Goal: Information Seeking & Learning: Stay updated

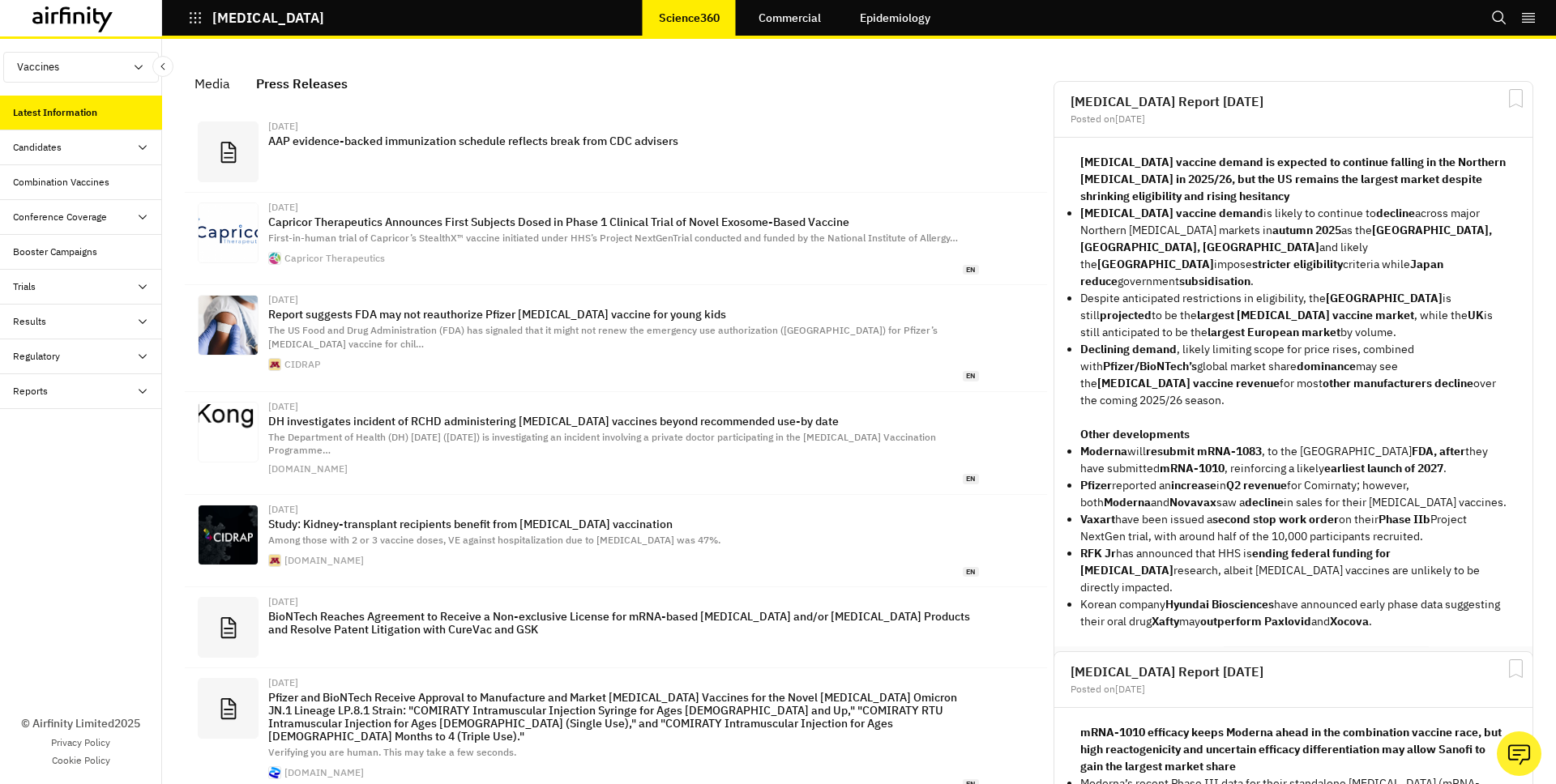
scroll to position [1079, 486]
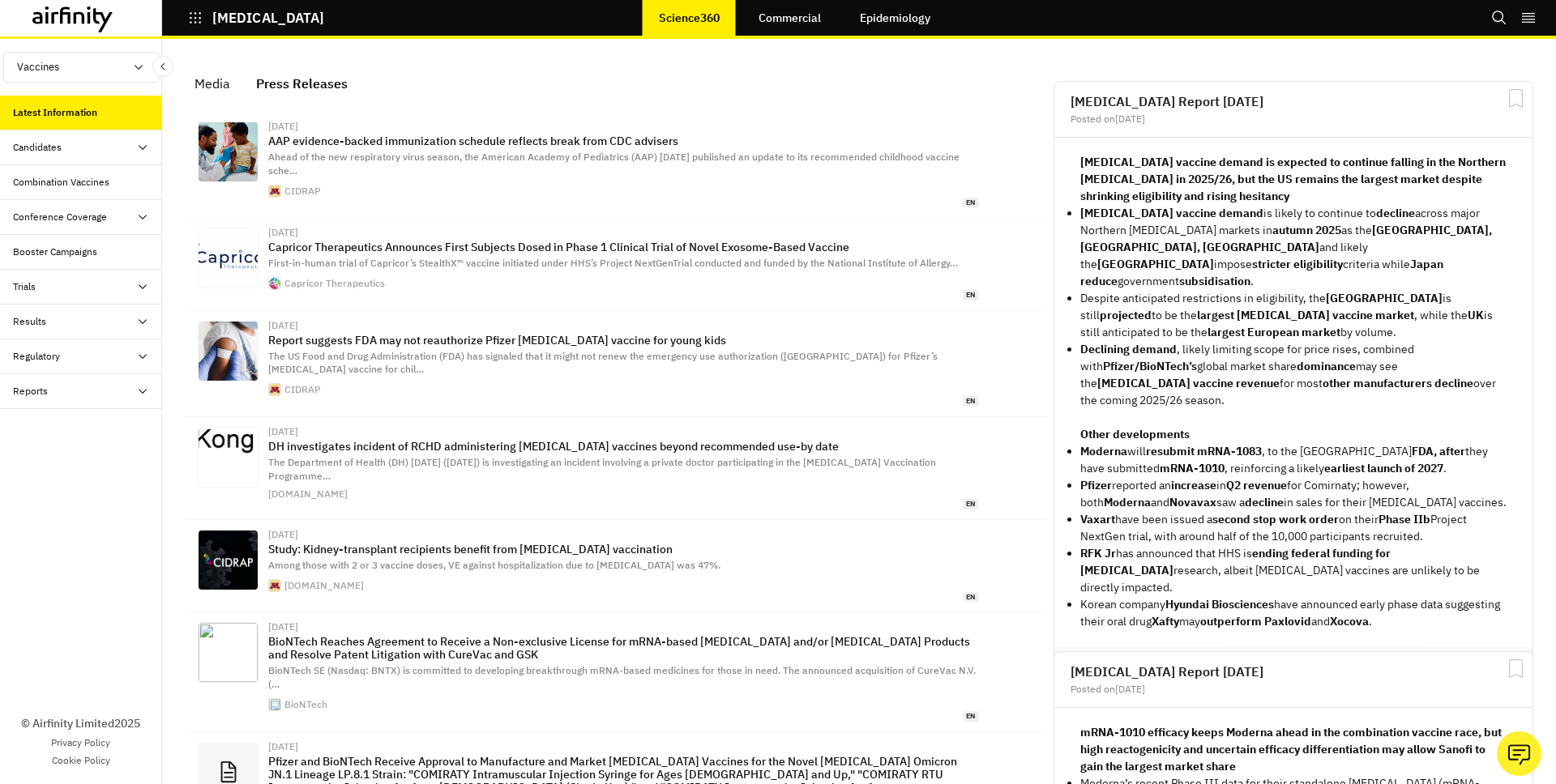
click at [202, 75] on div "Media" at bounding box center [212, 83] width 36 height 24
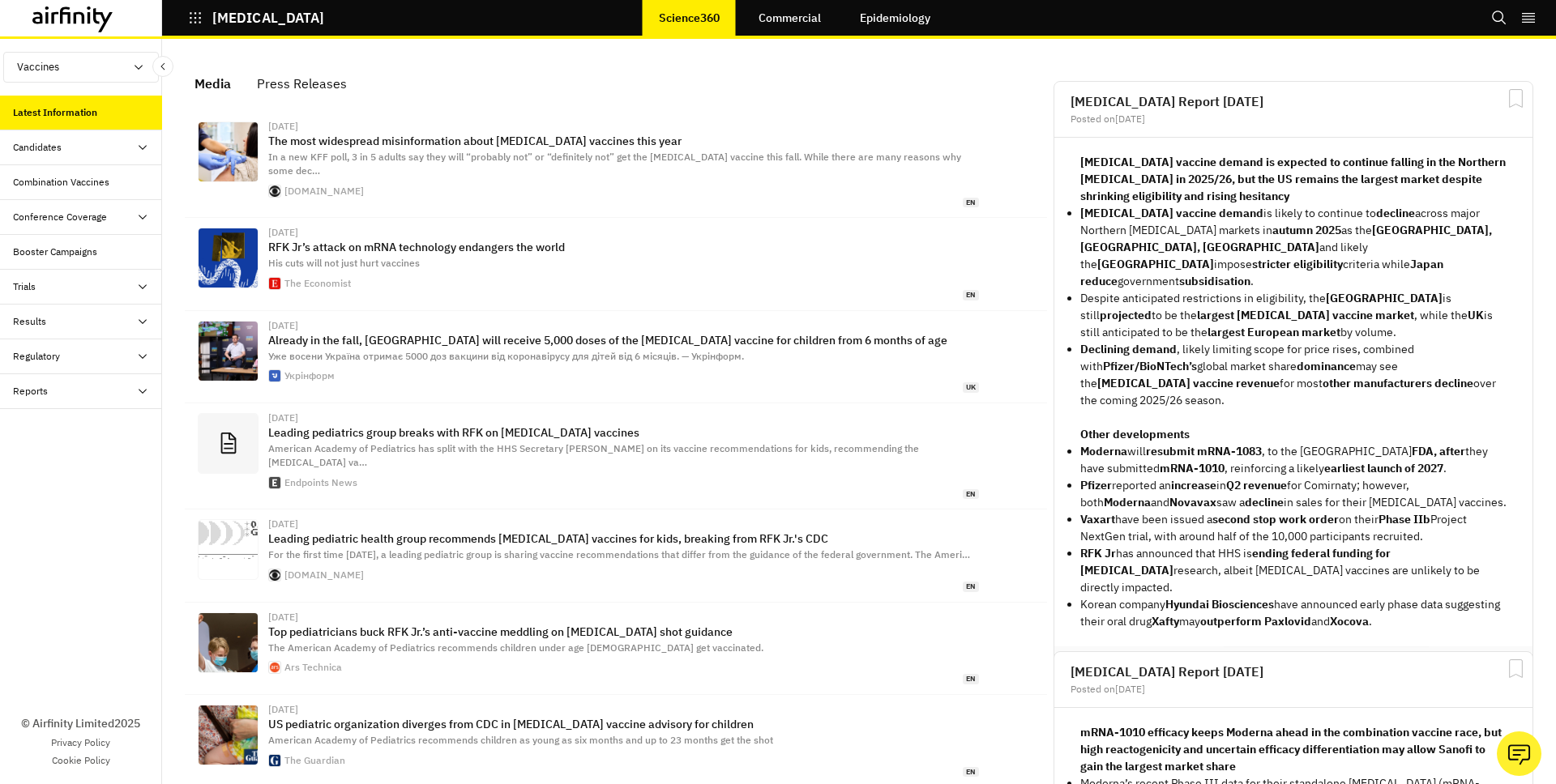
click at [208, 29] on button "COVID-19" at bounding box center [256, 18] width 136 height 28
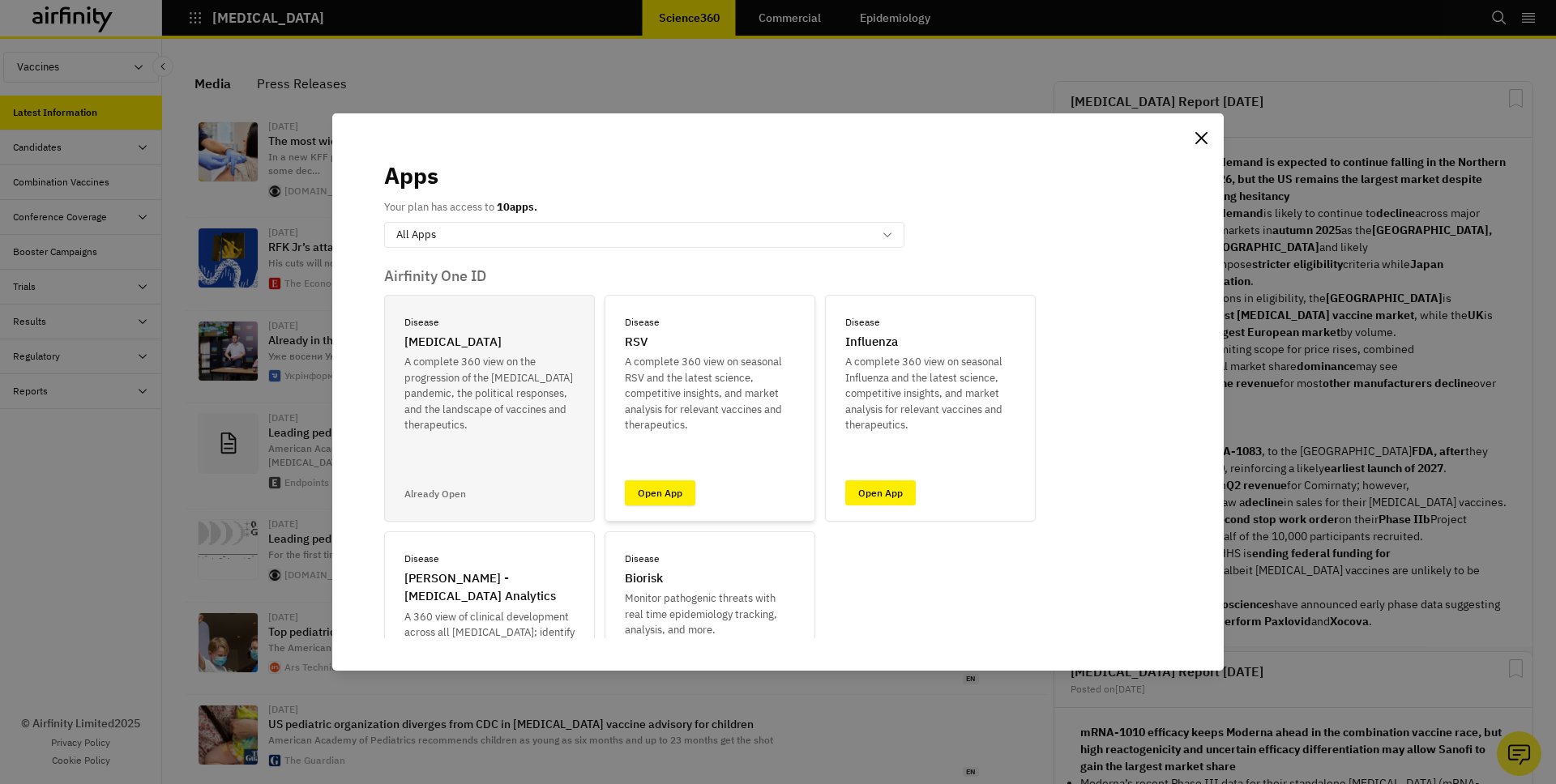
click at [683, 481] on link "Open App" at bounding box center [660, 493] width 70 height 25
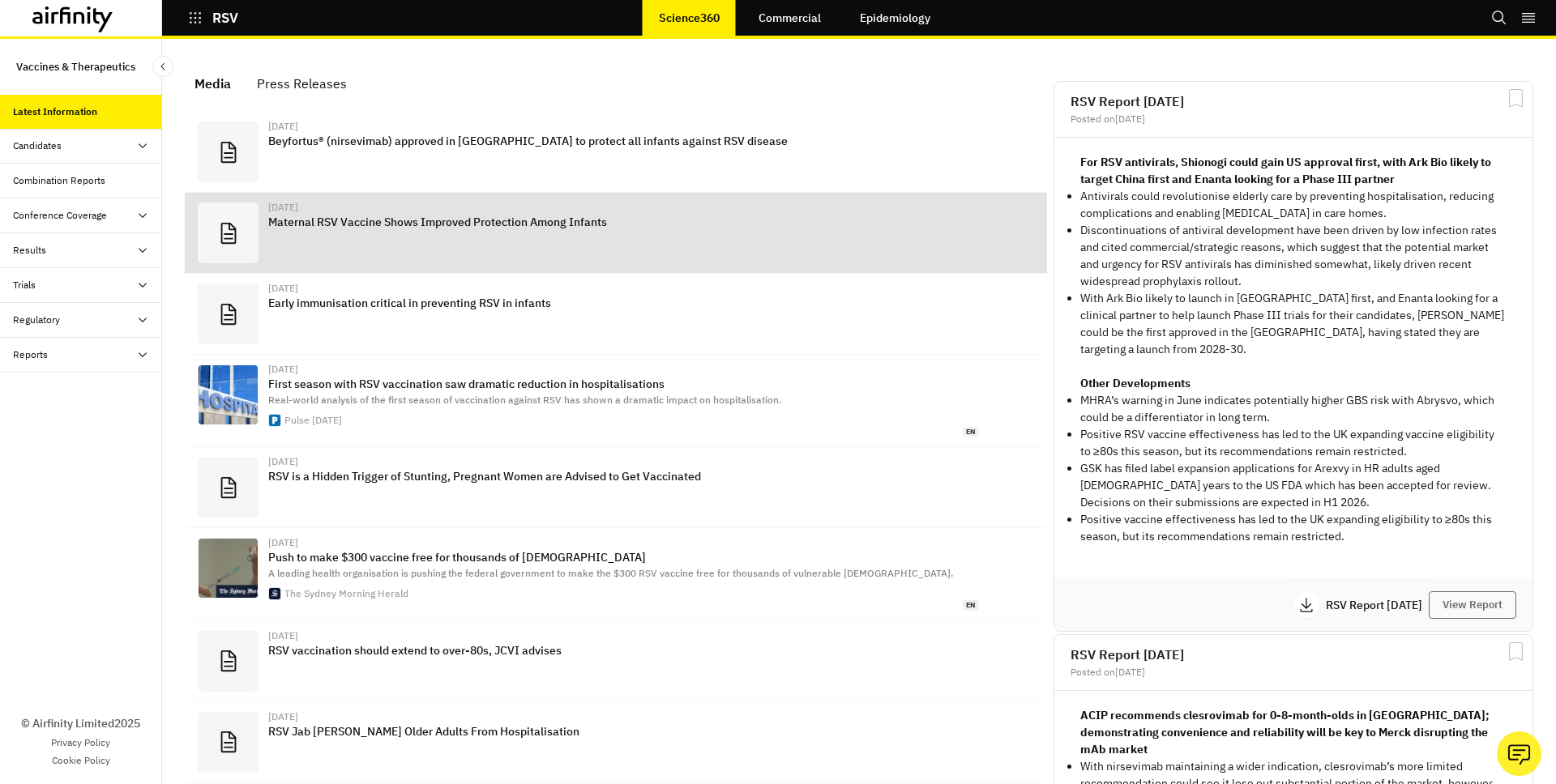
scroll to position [1020, 486]
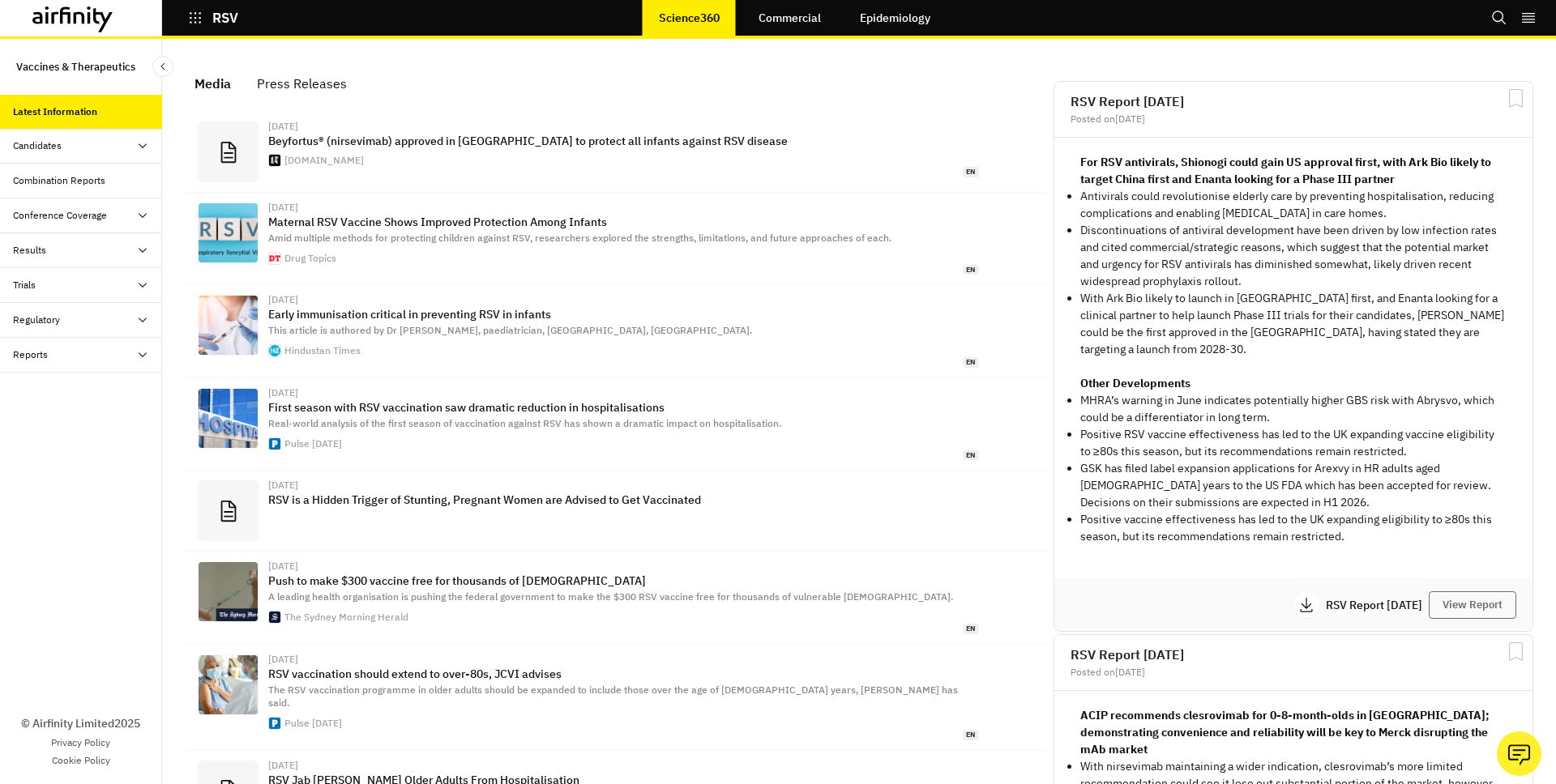
click at [223, 0] on div "RSV Science360 Commercial Epidemiology" at bounding box center [162, 18] width 324 height 37
click at [208, 11] on button "RSV" at bounding box center [213, 18] width 50 height 28
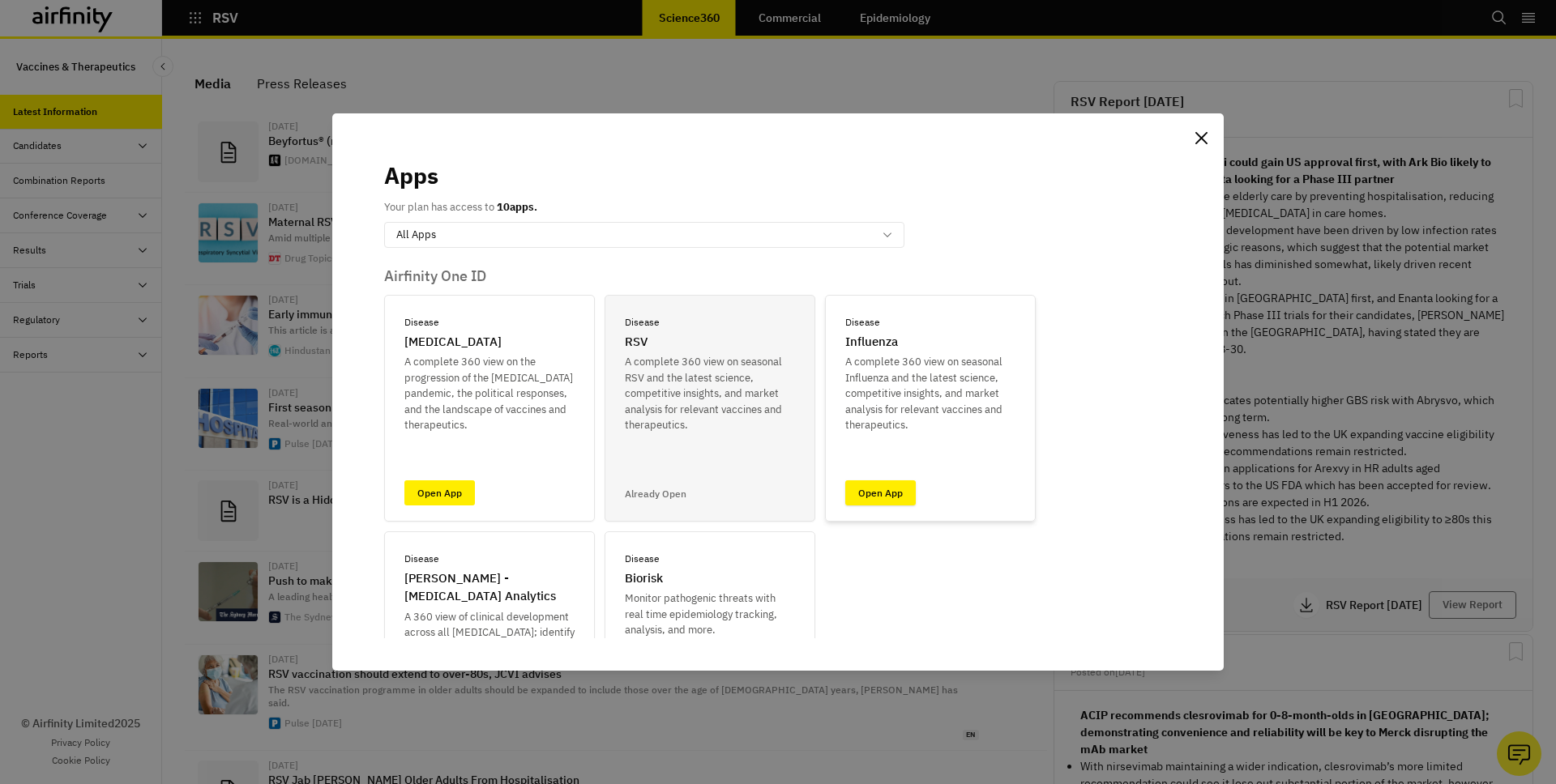
click at [866, 504] on link "Open App" at bounding box center [881, 493] width 70 height 25
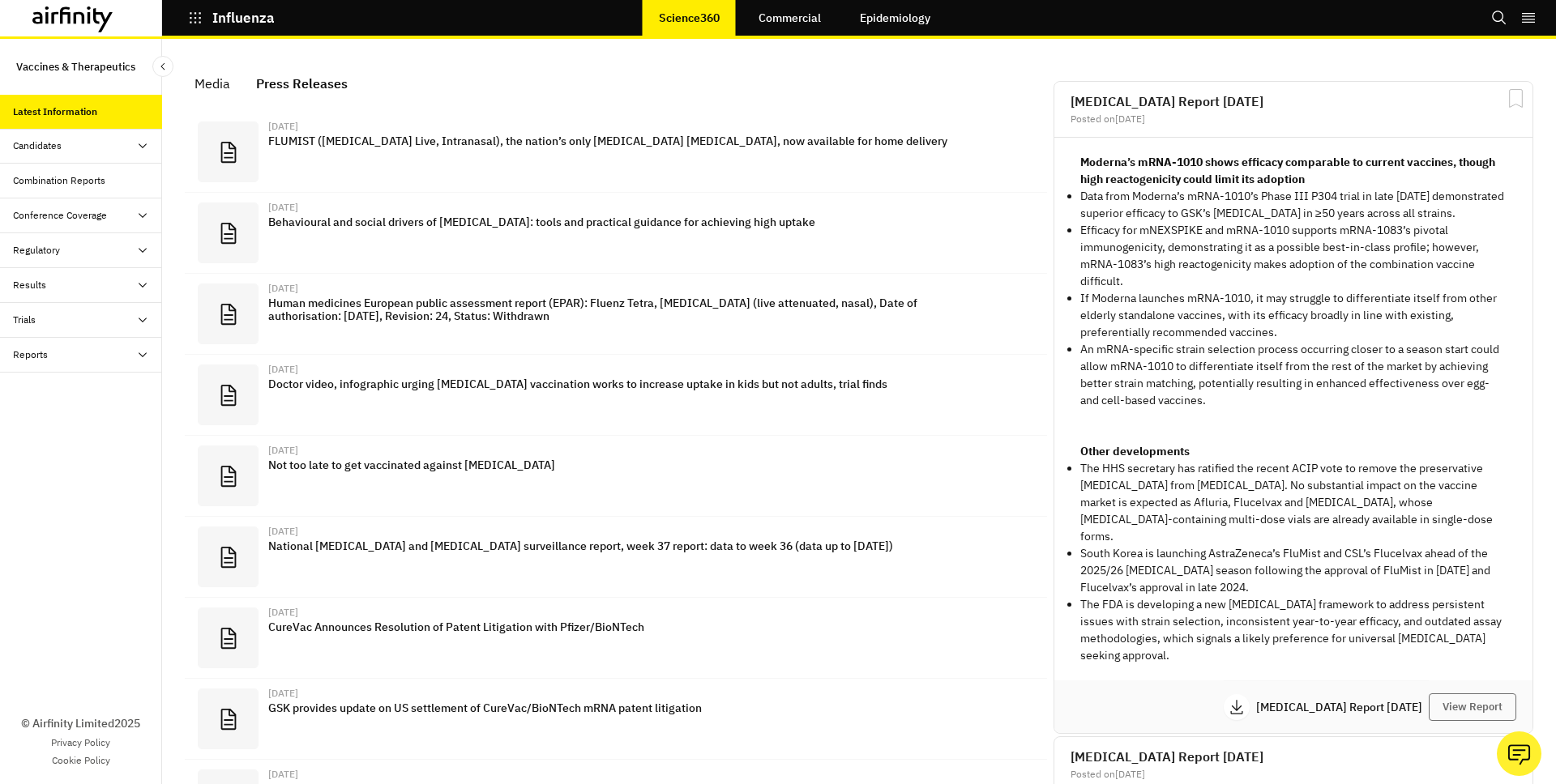
scroll to position [1070, 486]
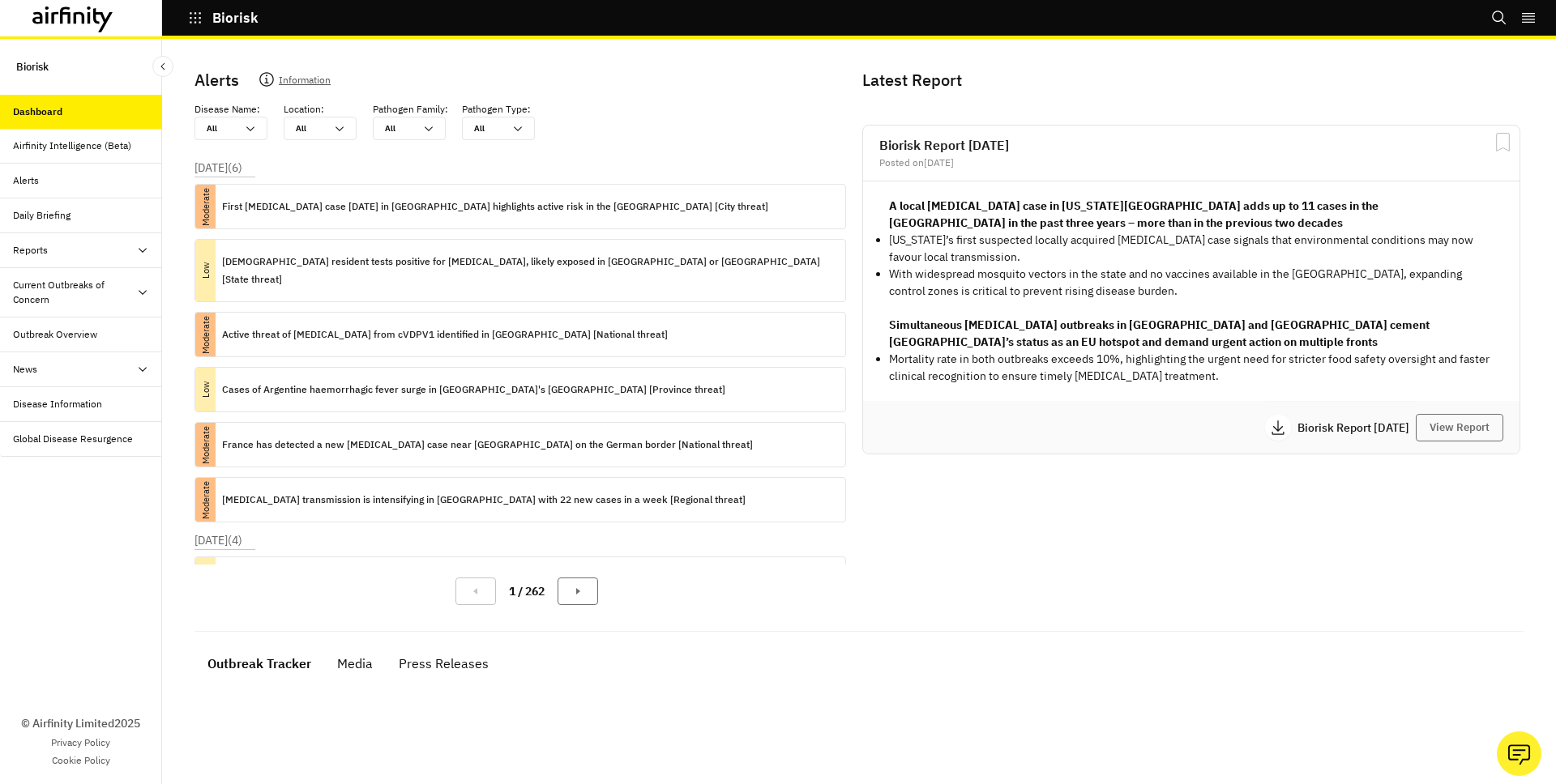
click at [56, 367] on div "News" at bounding box center [87, 369] width 149 height 14
click at [70, 432] on div "Media" at bounding box center [94, 438] width 136 height 14
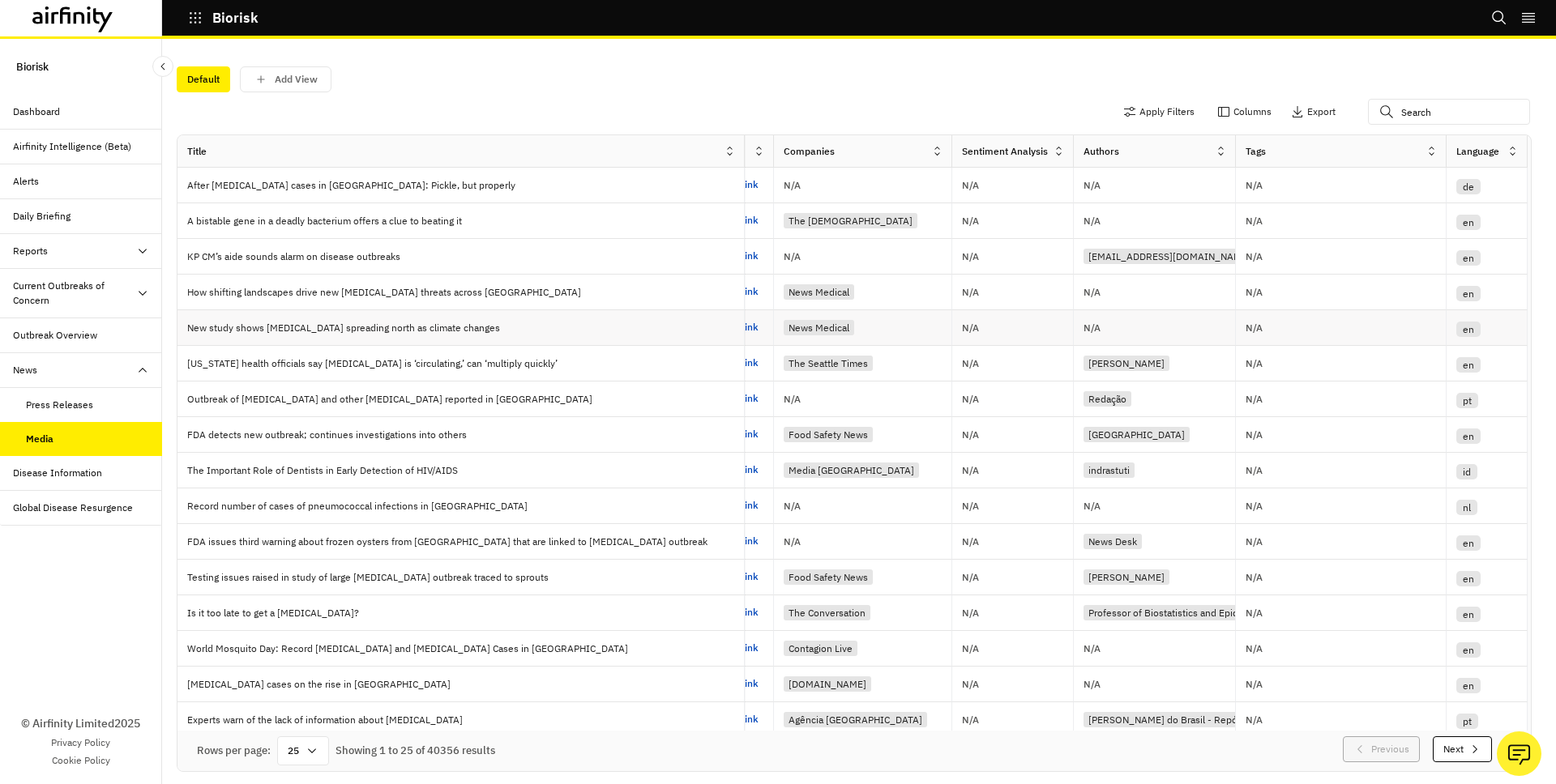
scroll to position [332, 413]
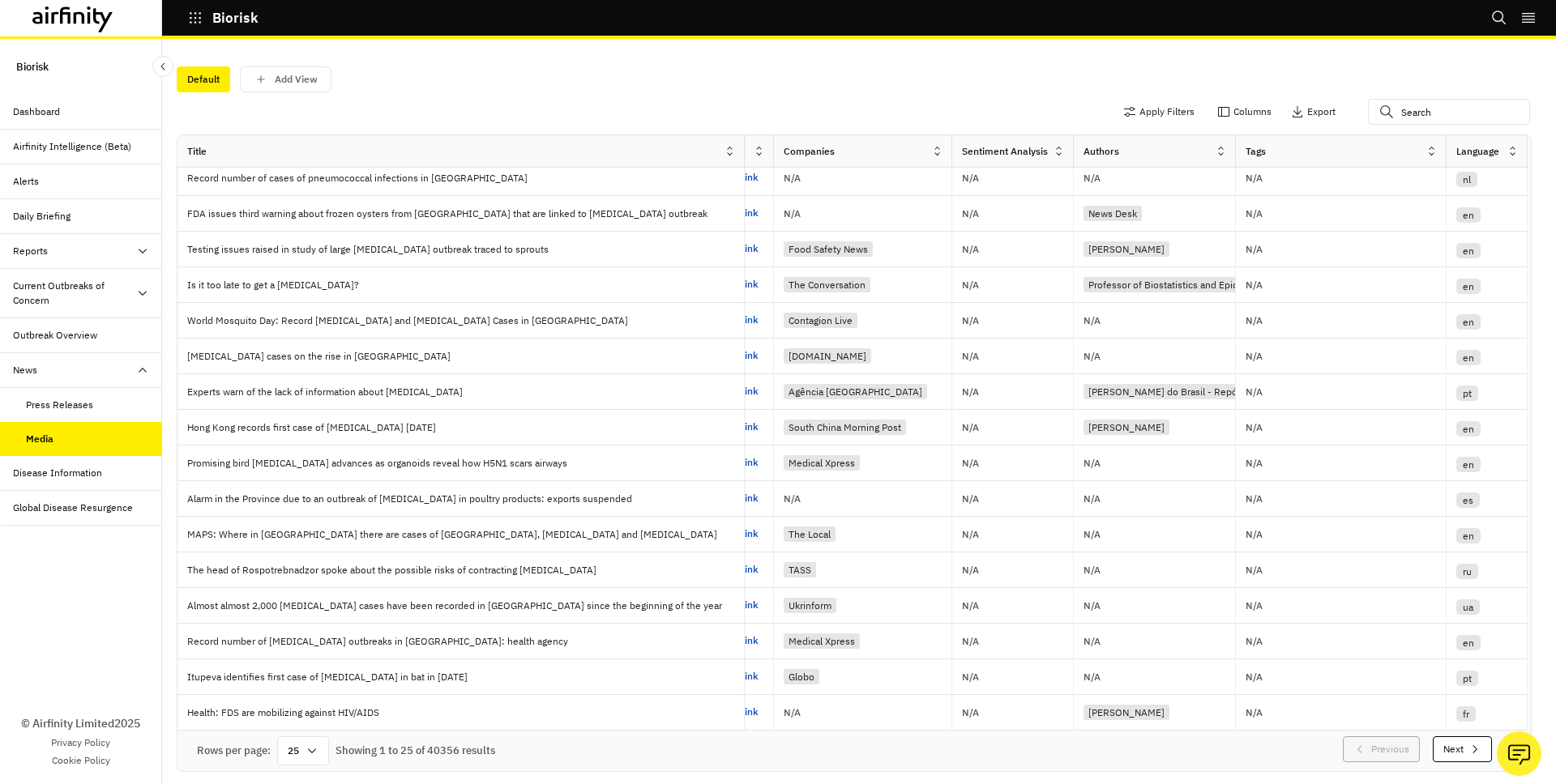
click at [1440, 751] on button "Next" at bounding box center [1462, 749] width 59 height 26
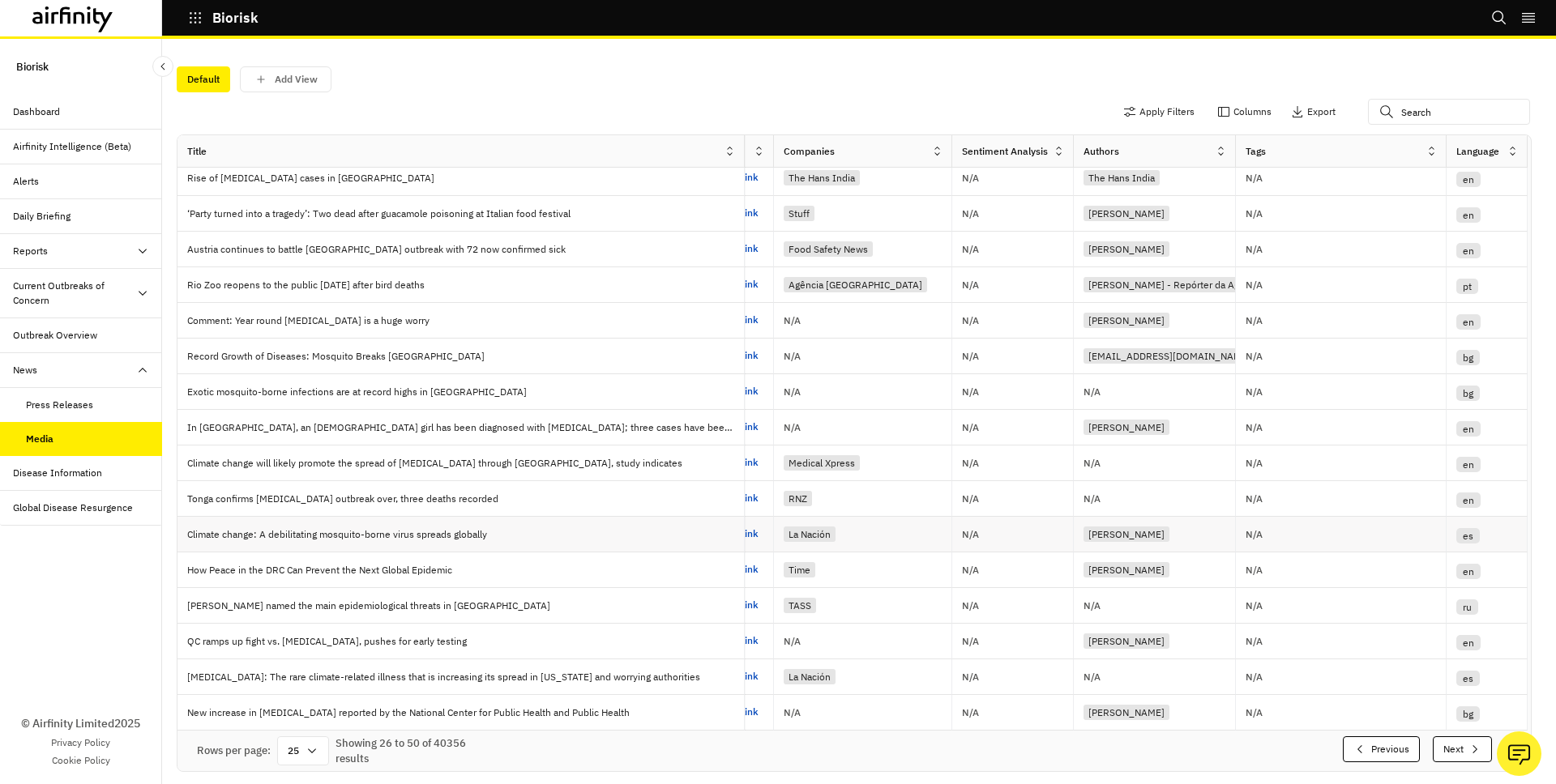
scroll to position [4, 5]
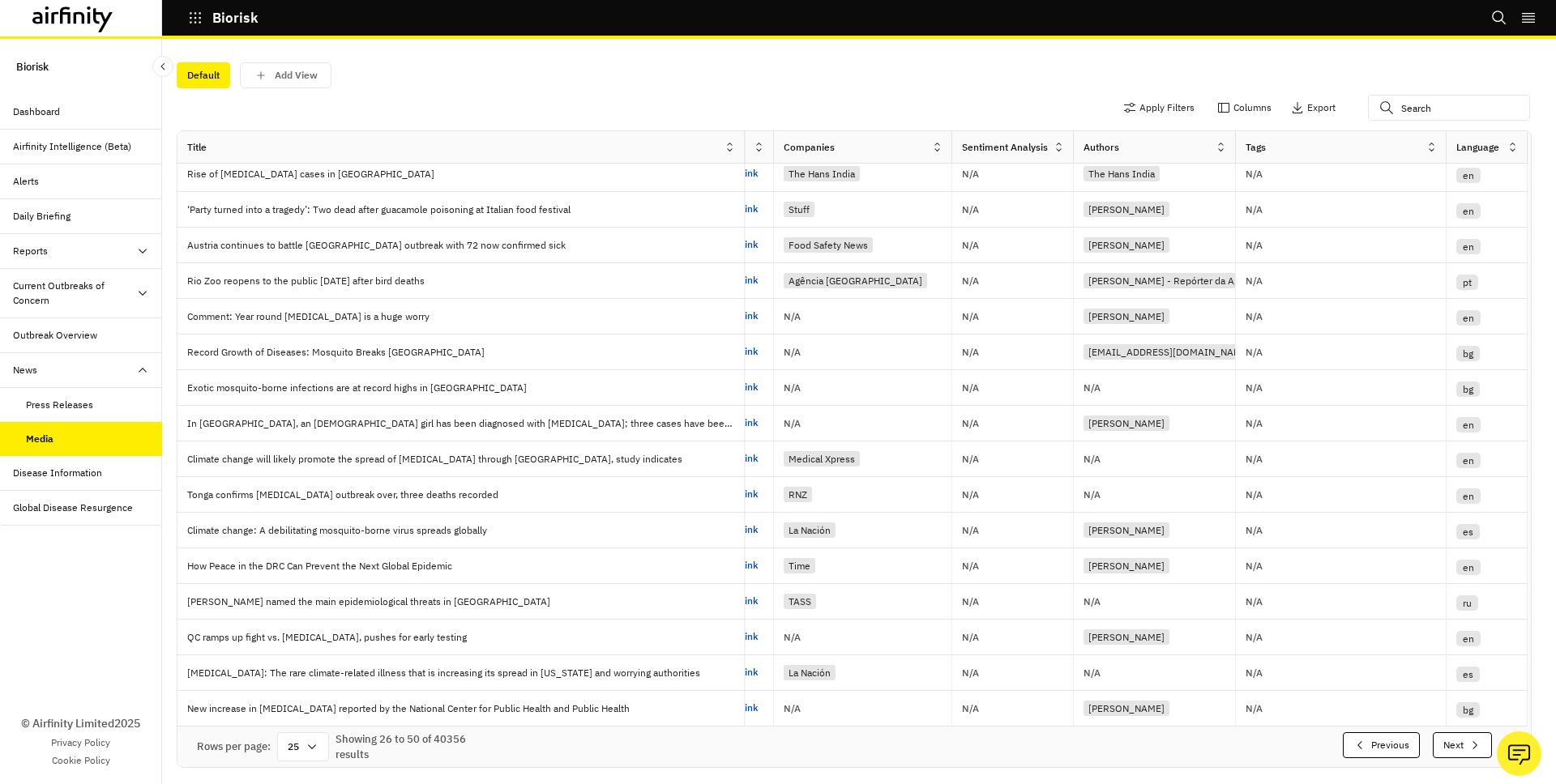
click at [1442, 745] on button "Next" at bounding box center [1462, 745] width 59 height 26
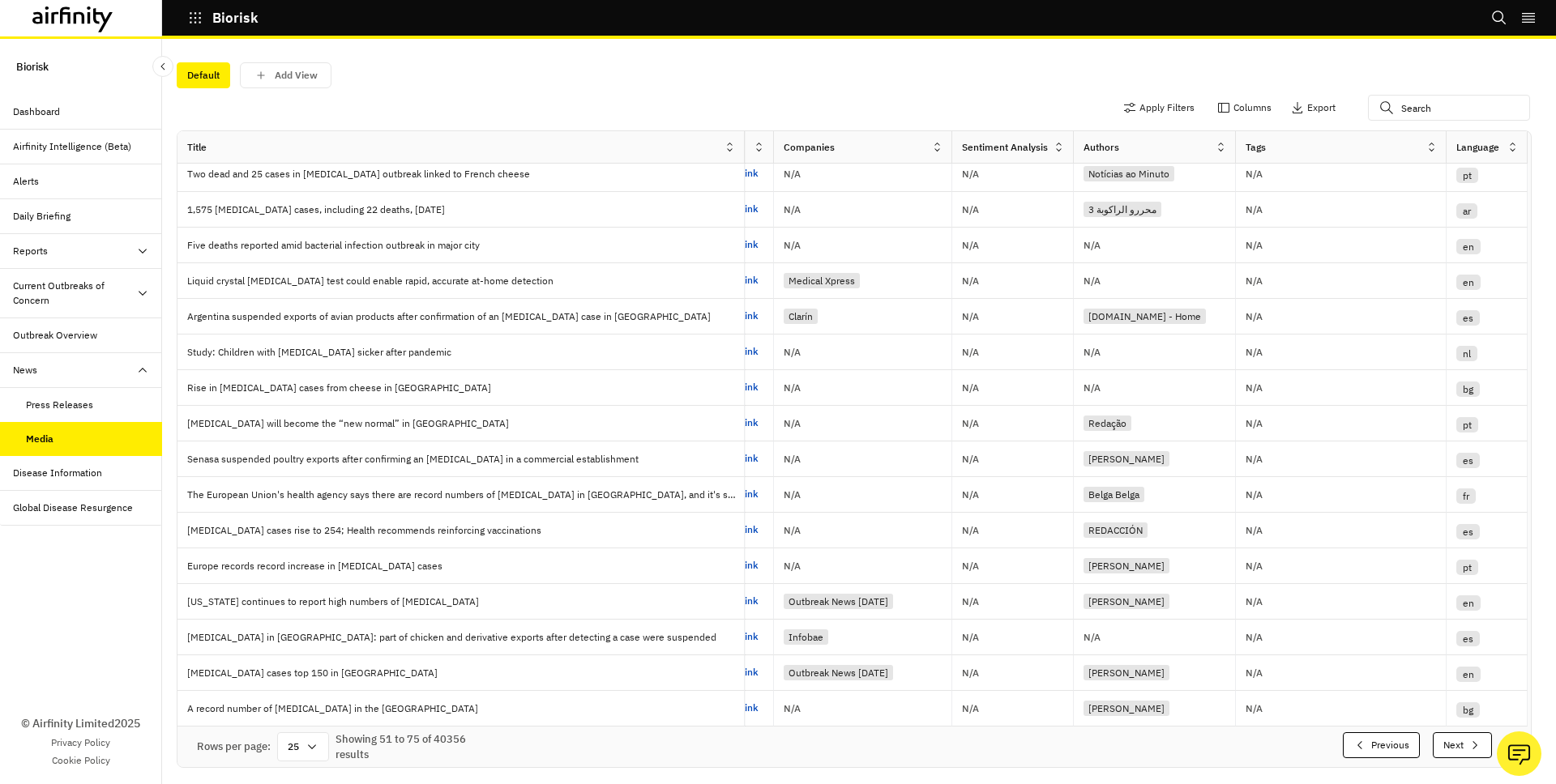
click at [1442, 745] on button "Next" at bounding box center [1462, 745] width 59 height 26
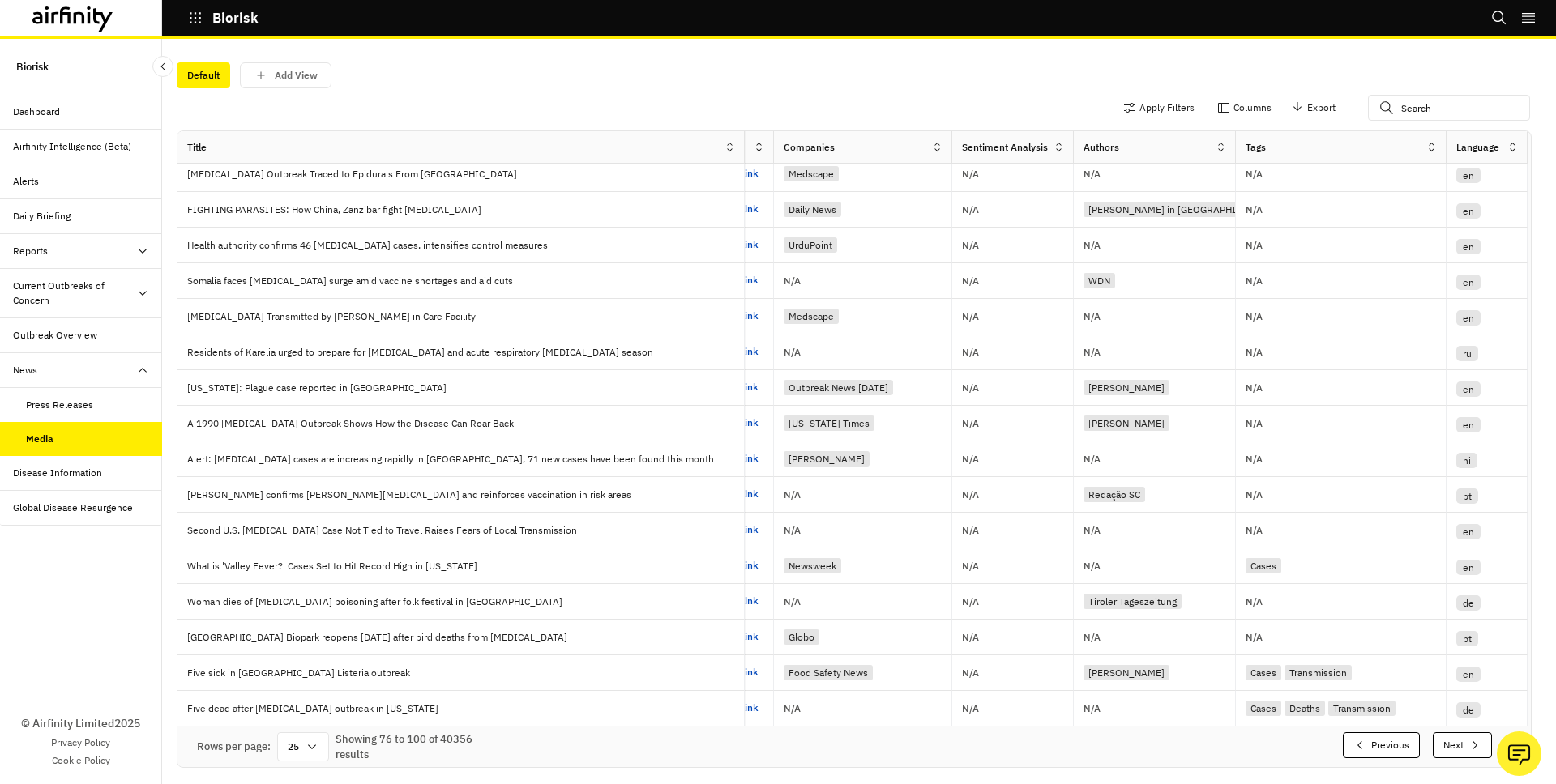
click at [1442, 745] on button "Next" at bounding box center [1462, 745] width 59 height 26
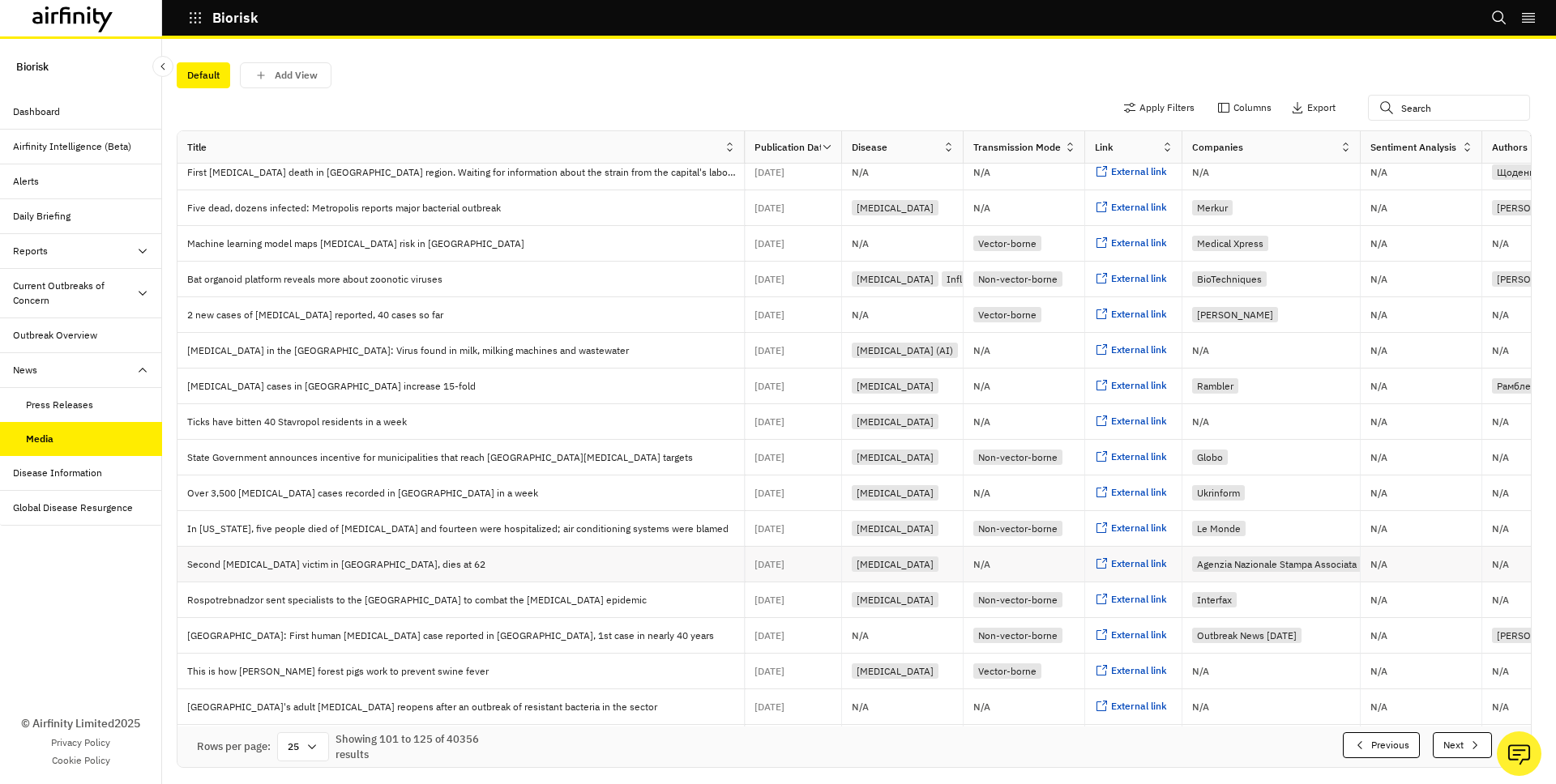
scroll to position [332, 0]
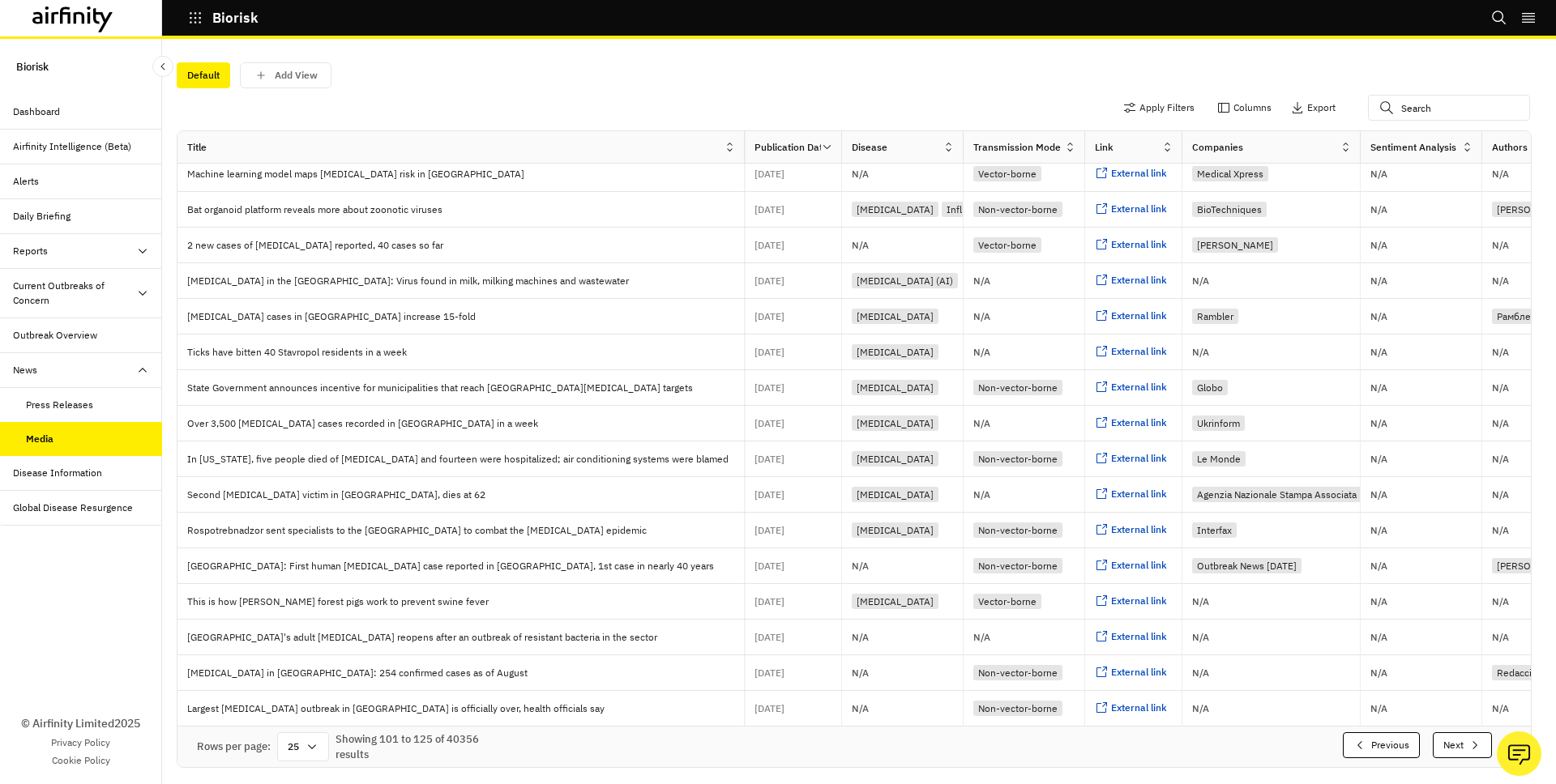
click at [1456, 740] on button "Next" at bounding box center [1462, 745] width 59 height 26
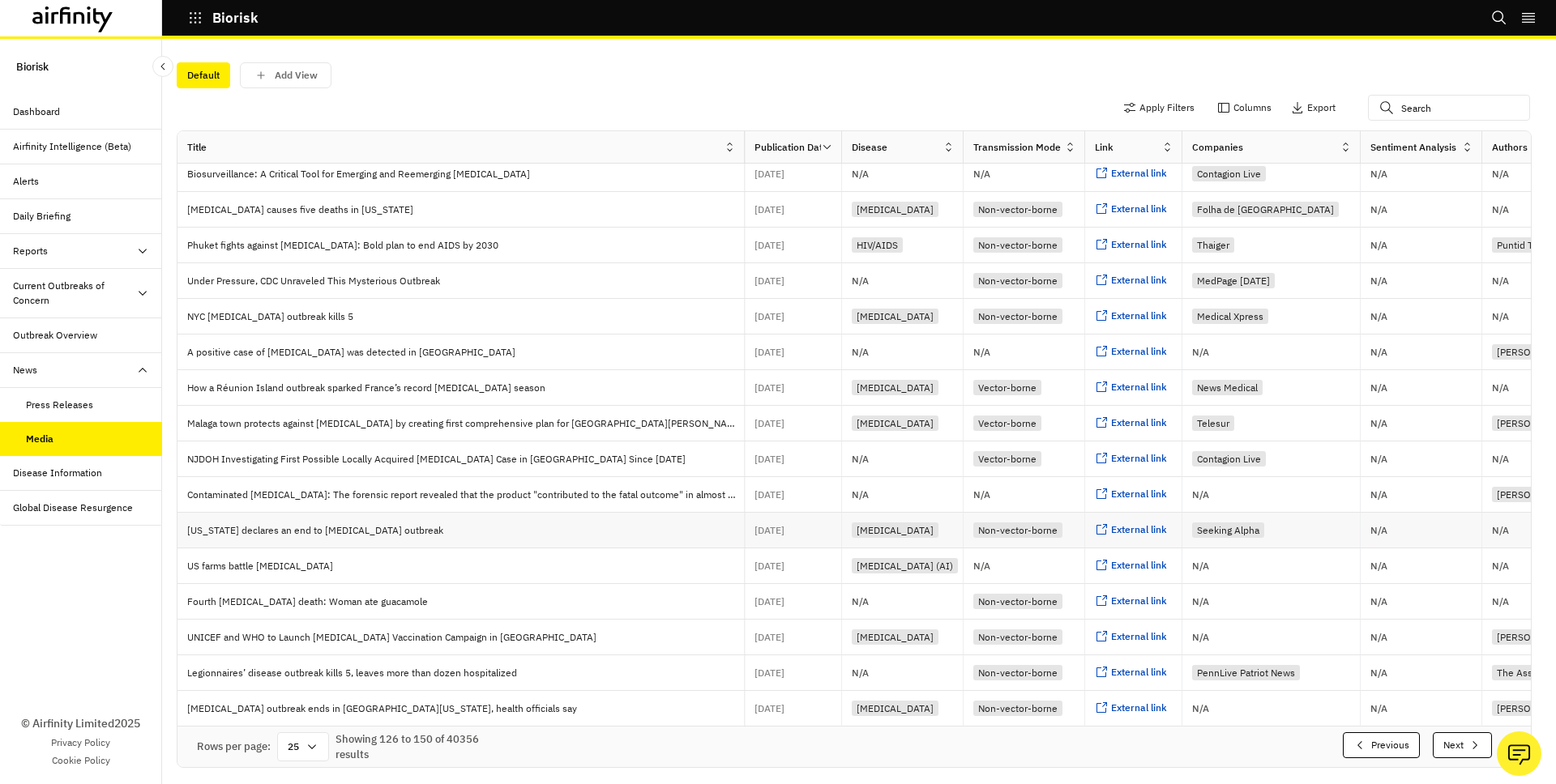
scroll to position [0, 0]
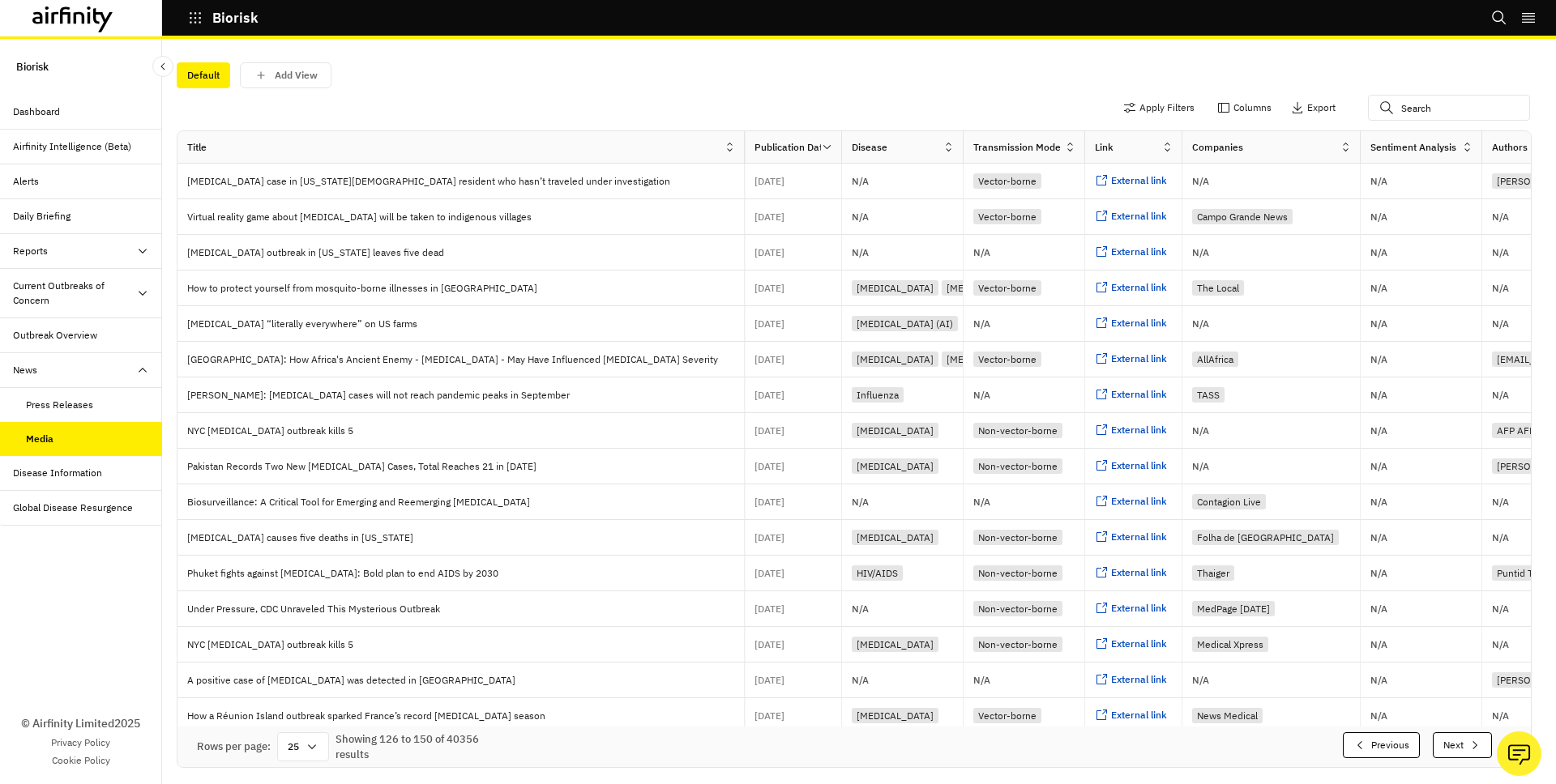
click at [1390, 740] on button "Previous" at bounding box center [1382, 745] width 77 height 26
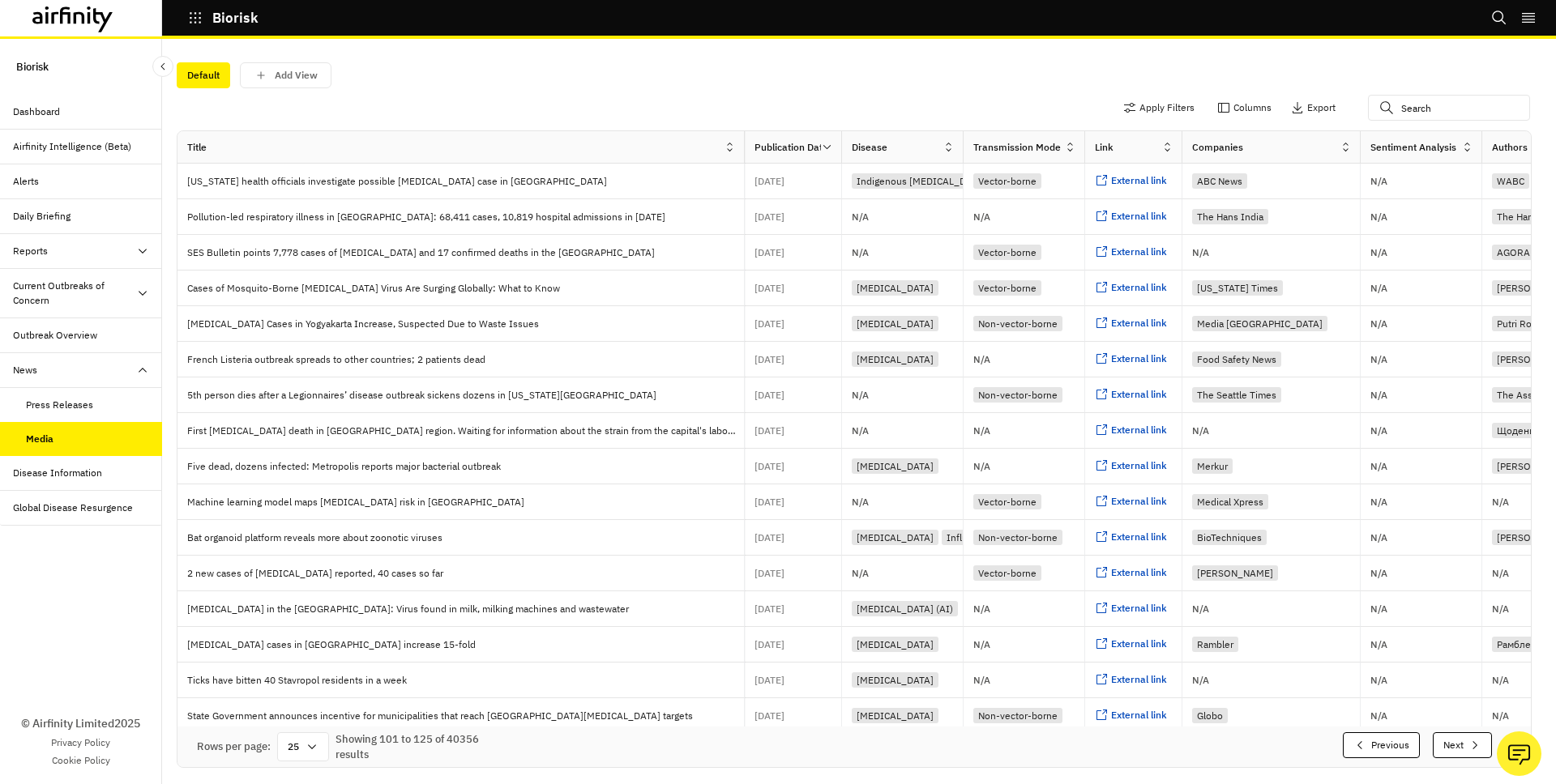
click at [1390, 740] on button "Previous" at bounding box center [1382, 745] width 77 height 26
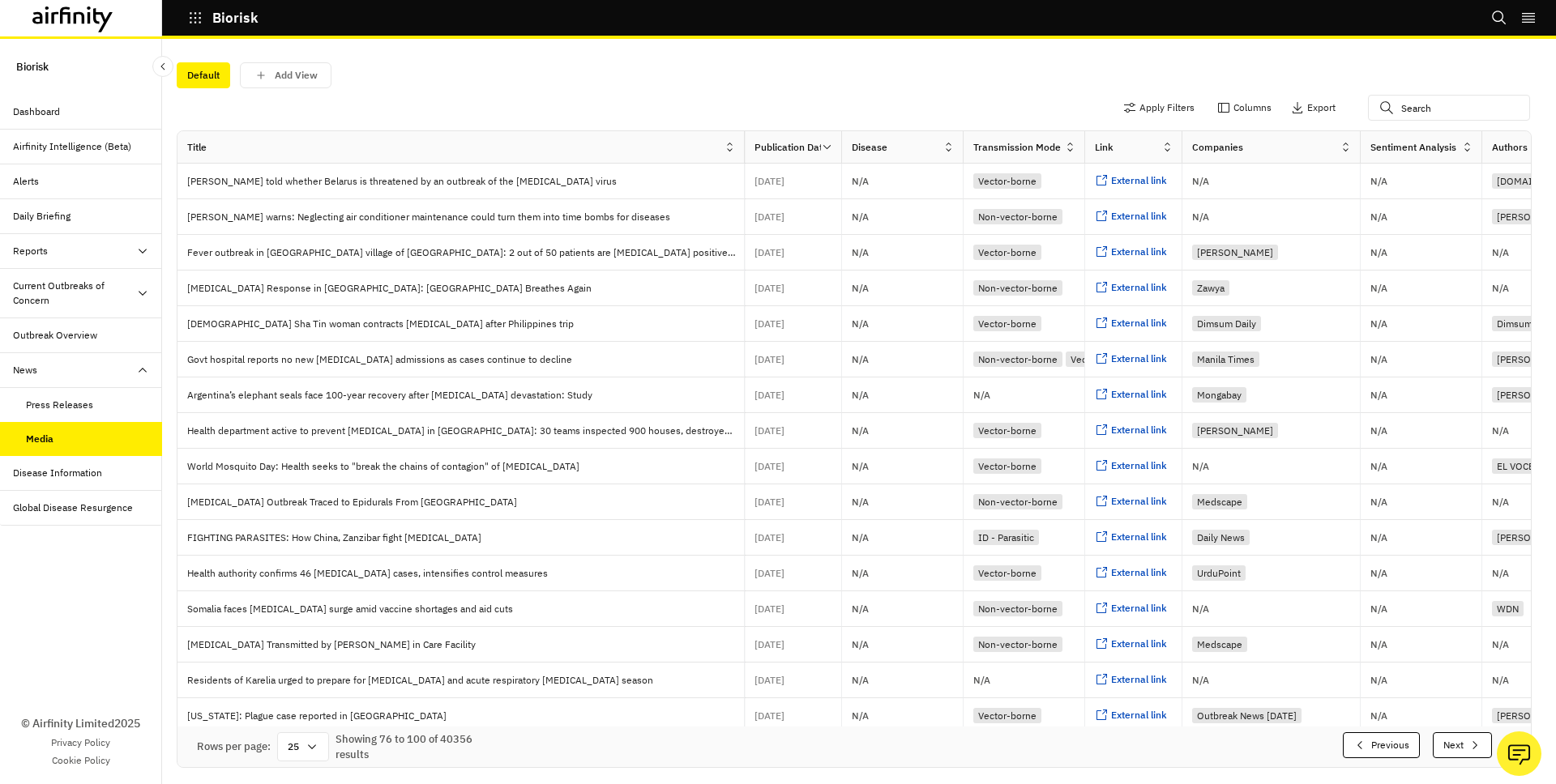
click at [1390, 740] on button "Previous" at bounding box center [1382, 745] width 77 height 26
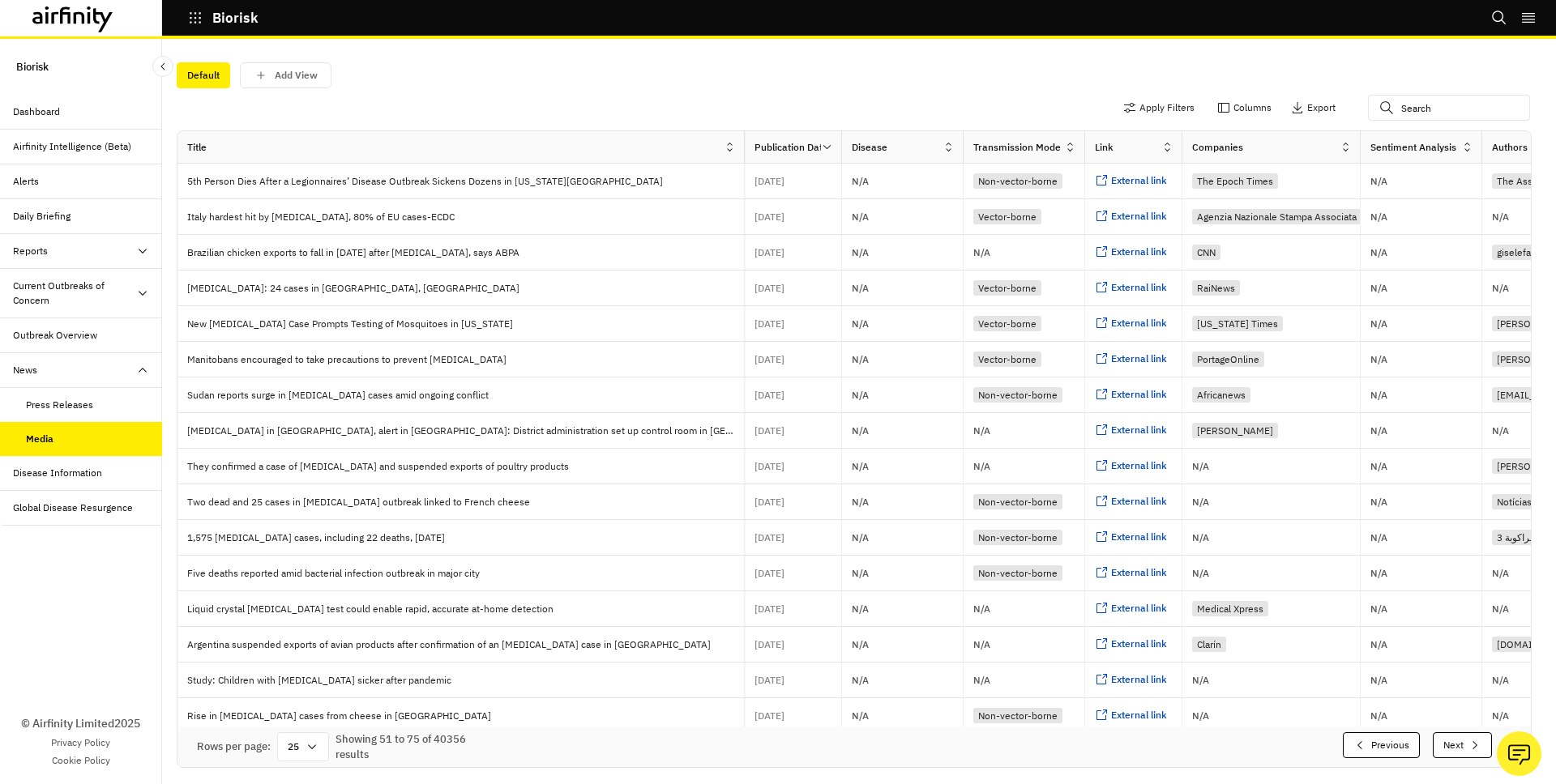
click at [1390, 740] on button "Previous" at bounding box center [1382, 745] width 77 height 26
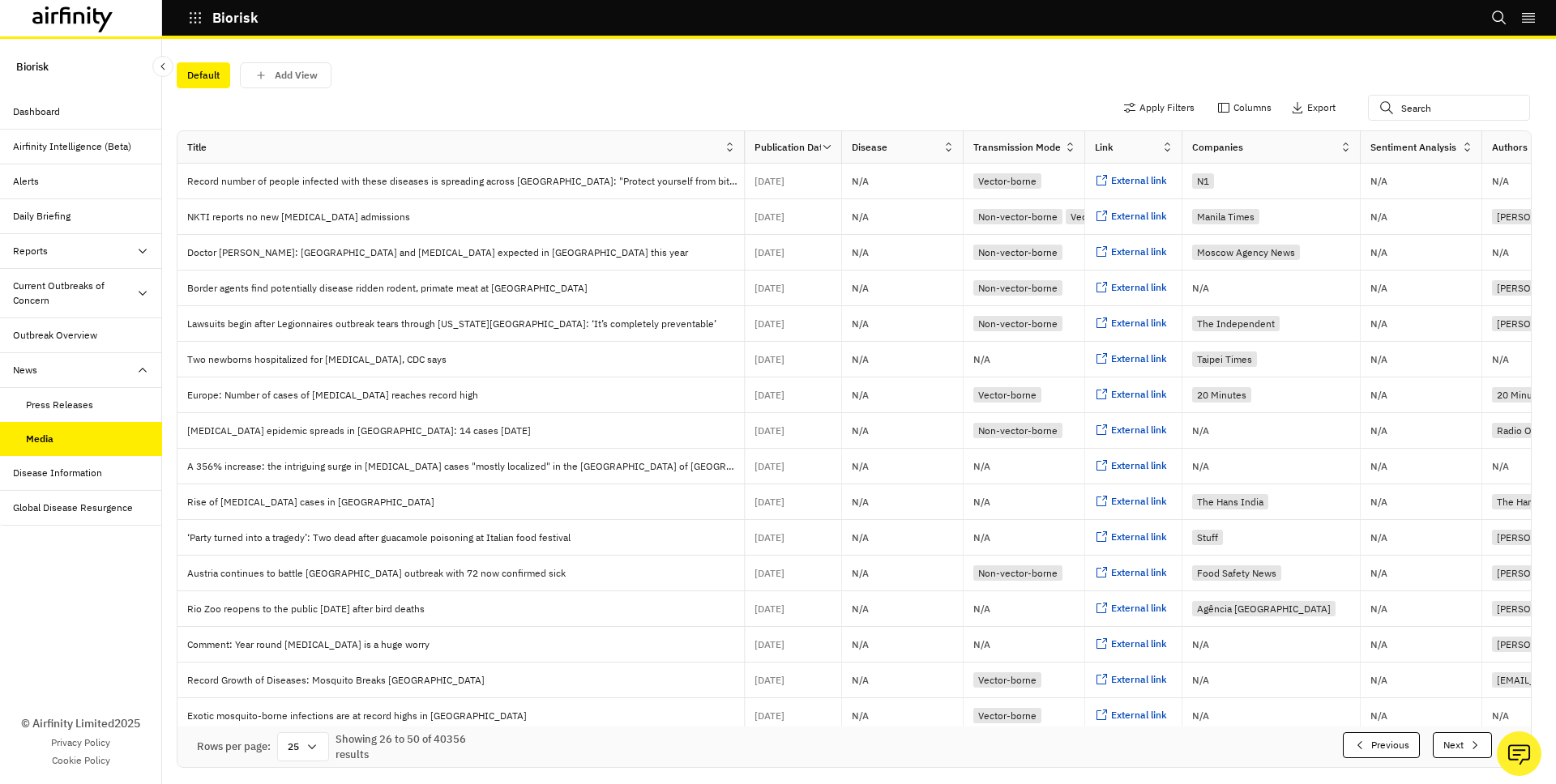
click at [1390, 740] on button "Previous" at bounding box center [1382, 745] width 77 height 26
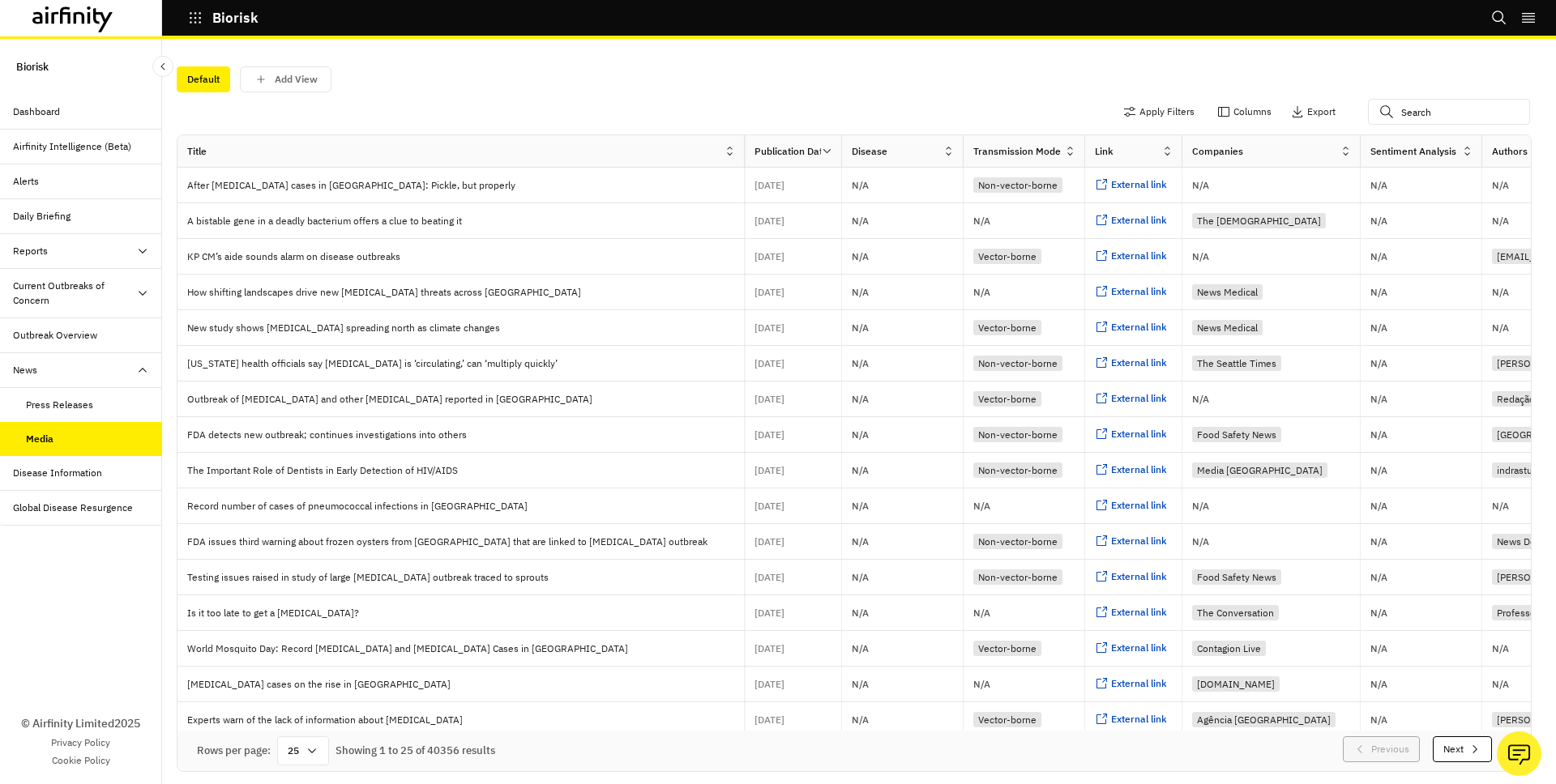
click at [72, 110] on div "Dashboard" at bounding box center [87, 111] width 149 height 14
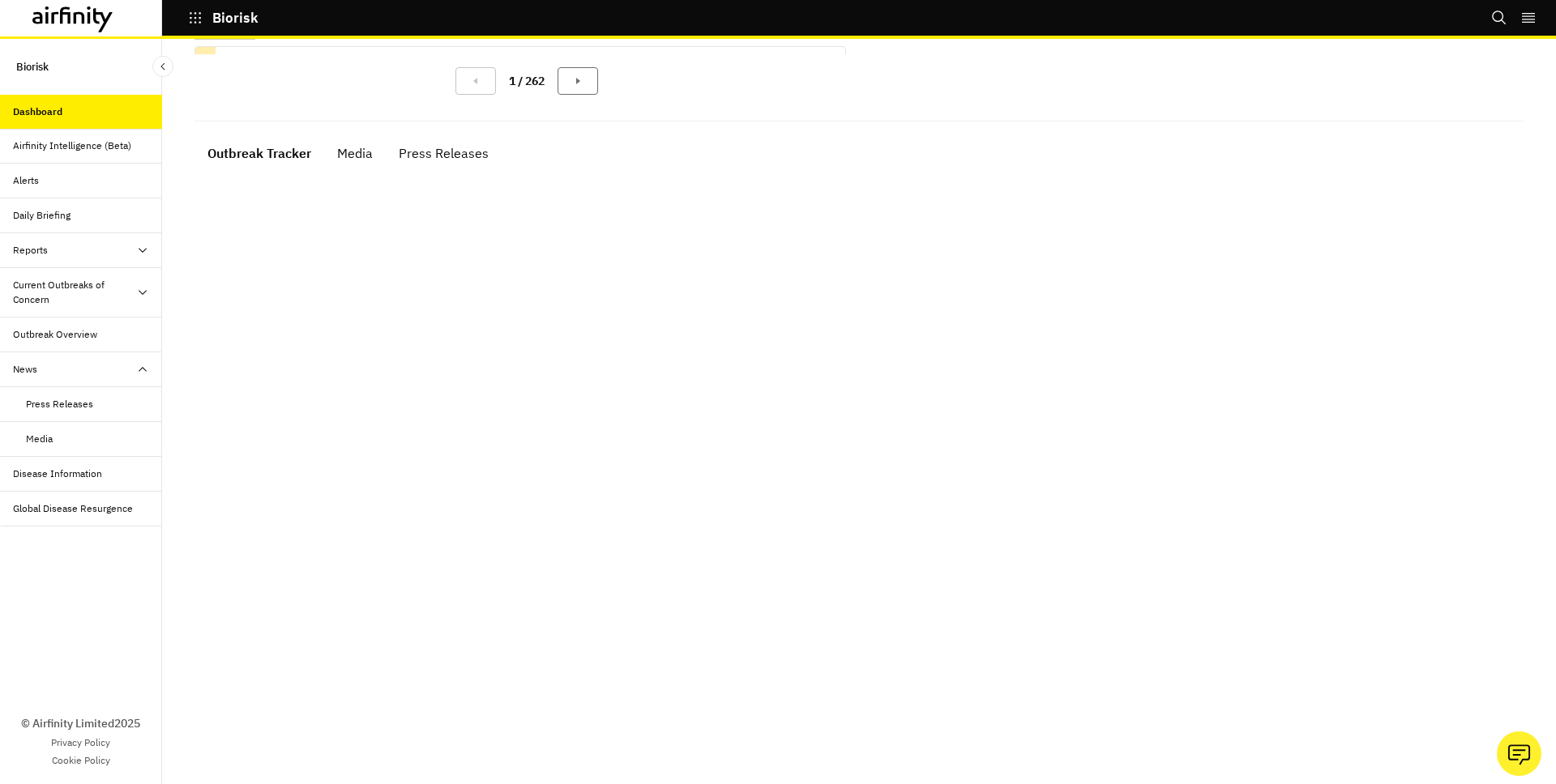
scroll to position [274, 0]
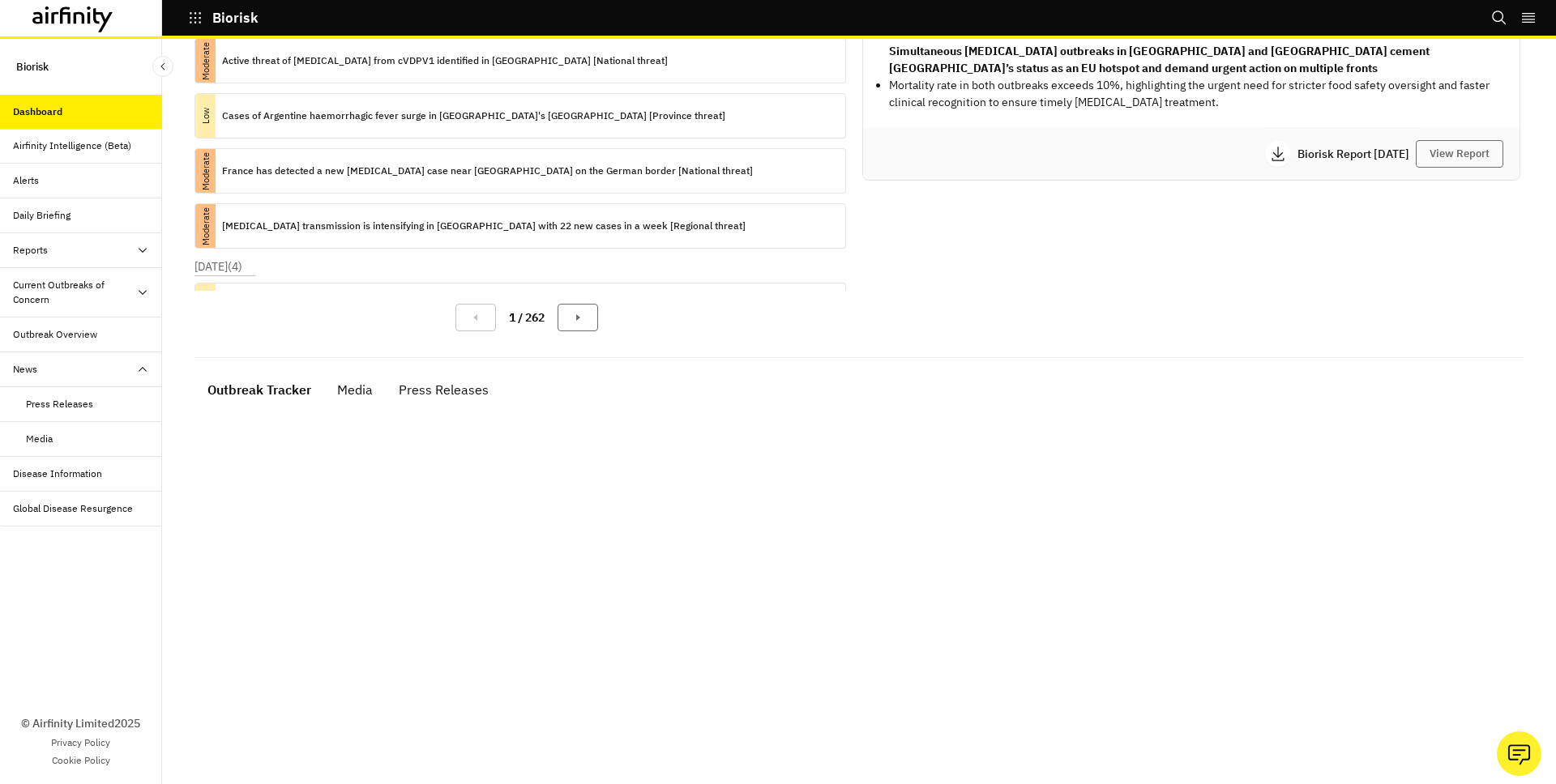
click at [366, 377] on div "Alerts Information Disease Name : All All Location : All All Pathogen Family : …" at bounding box center [859, 577] width 1355 height 1591
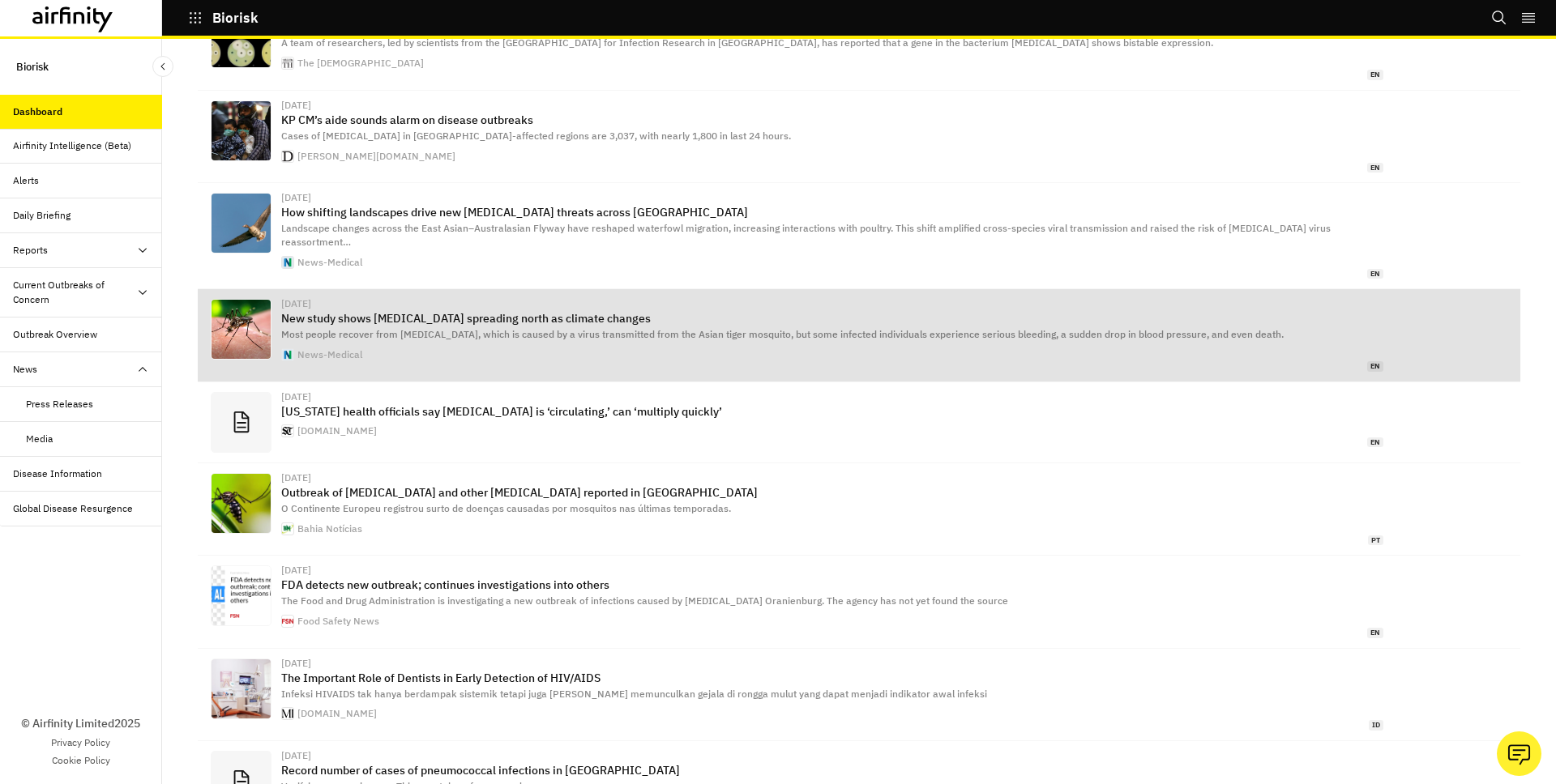
scroll to position [919, 0]
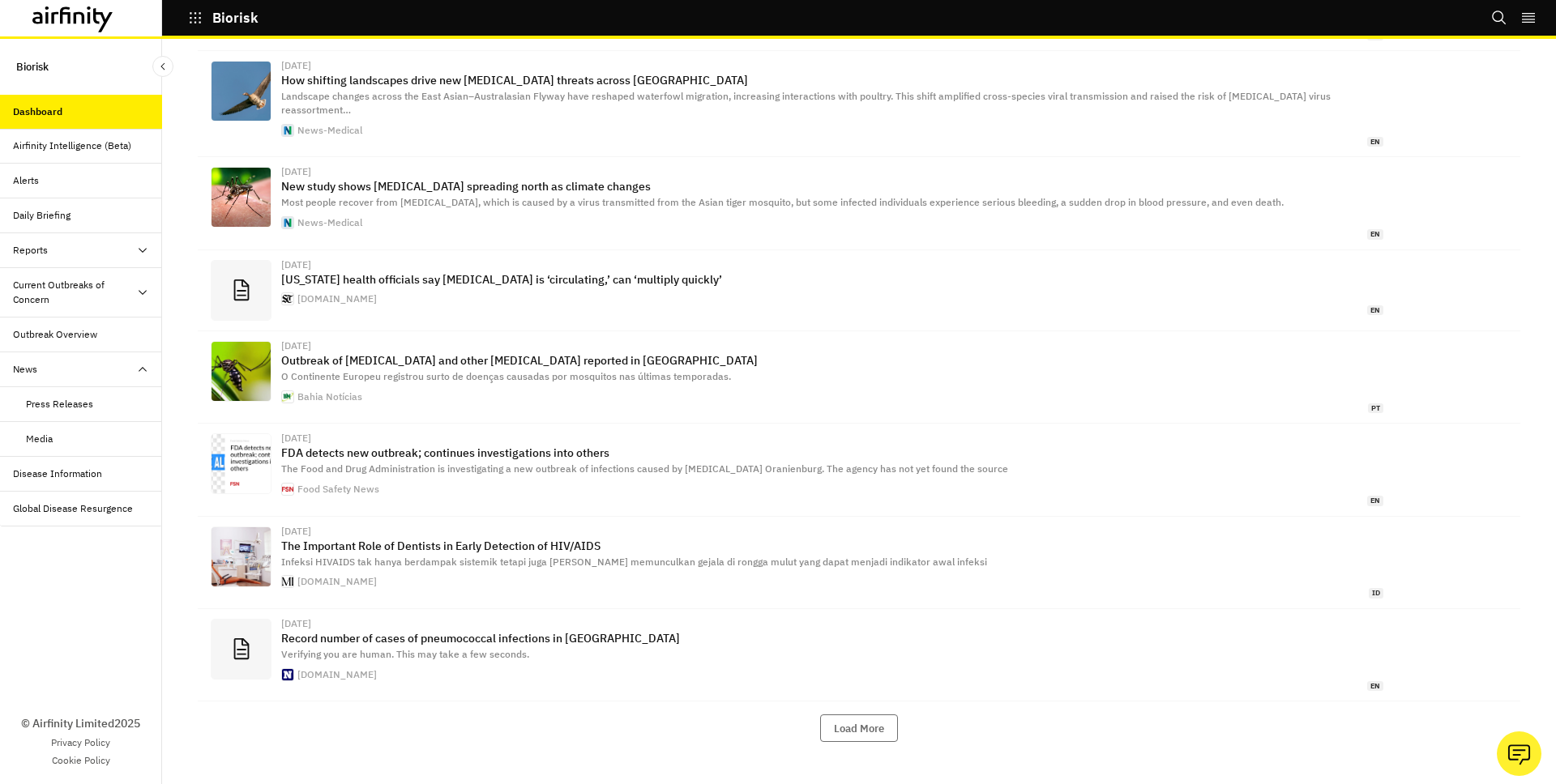
click at [56, 397] on div "Press Releases" at bounding box center [81, 405] width 162 height 35
